Goal: Information Seeking & Learning: Learn about a topic

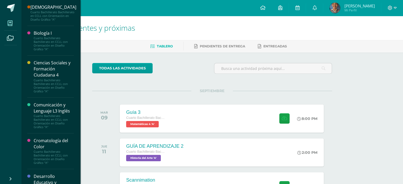
click at [11, 21] on icon at bounding box center [10, 23] width 5 height 5
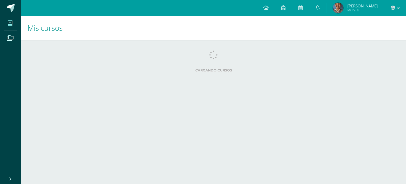
click at [78, 28] on h1 "Mis cursos" at bounding box center [214, 28] width 373 height 24
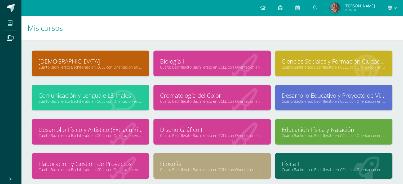
click at [116, 93] on link "Comunicación y Lenguaje L3 Inglés" at bounding box center [90, 95] width 104 height 8
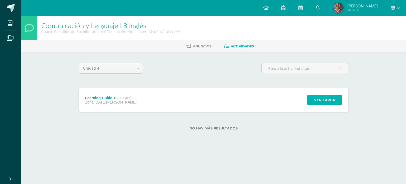
click at [324, 97] on span "Ver tarea" at bounding box center [324, 100] width 21 height 10
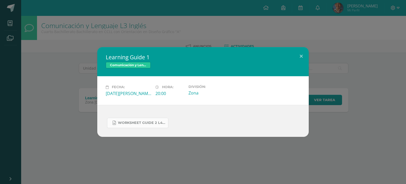
click at [147, 122] on span "WORKSHEET GUIDE 2 L4.docx" at bounding box center [142, 123] width 48 height 4
click at [301, 54] on button at bounding box center [301, 56] width 15 height 18
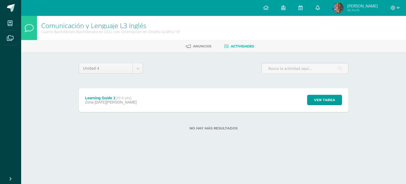
click at [327, 11] on link at bounding box center [318, 8] width 17 height 16
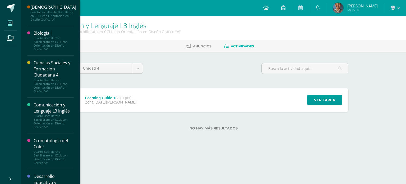
click at [6, 24] on span at bounding box center [10, 23] width 12 height 12
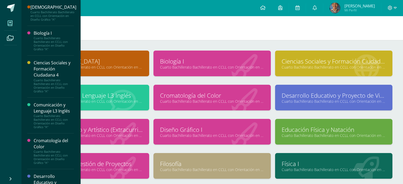
click at [242, 33] on h1 "Mis cursos" at bounding box center [212, 28] width 369 height 24
click at [271, 15] on link at bounding box center [262, 8] width 18 height 16
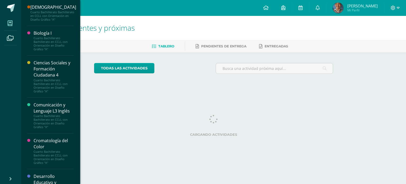
click at [11, 24] on icon at bounding box center [10, 23] width 5 height 5
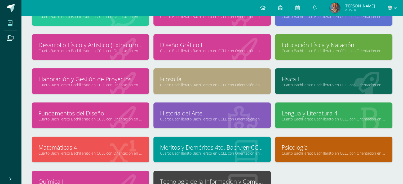
scroll to position [95, 0]
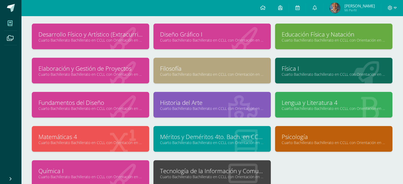
click at [218, 103] on link "Historia del Arte" at bounding box center [212, 102] width 104 height 8
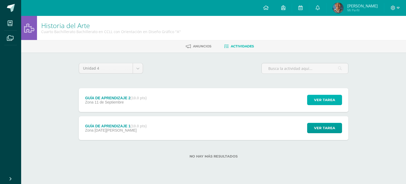
click at [315, 101] on span "Ver tarea" at bounding box center [324, 100] width 21 height 10
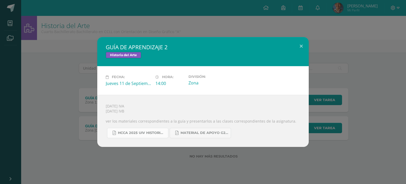
click at [150, 131] on span "HCCA 2025 UIV HISTORIA DEL ARTE.docx.pdf" at bounding box center [142, 133] width 48 height 4
click at [217, 132] on span "MATERIAL DE APOYO G2 HISTORIA.pdf" at bounding box center [205, 133] width 48 height 4
click at [149, 128] on link "HCCA 2025 UIV HISTORIA DEL ARTE.docx.pdf" at bounding box center [137, 133] width 61 height 10
